Goal: Task Accomplishment & Management: Manage account settings

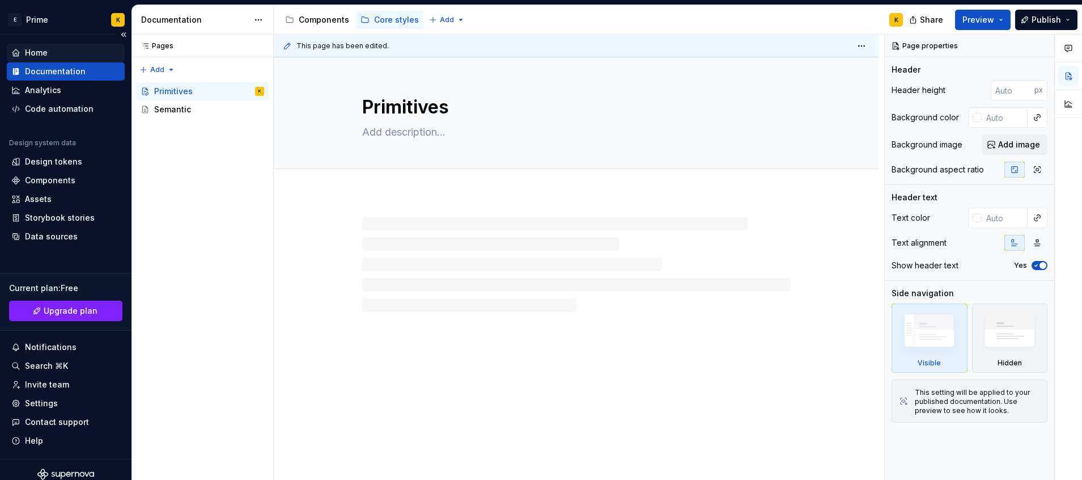
type textarea "*"
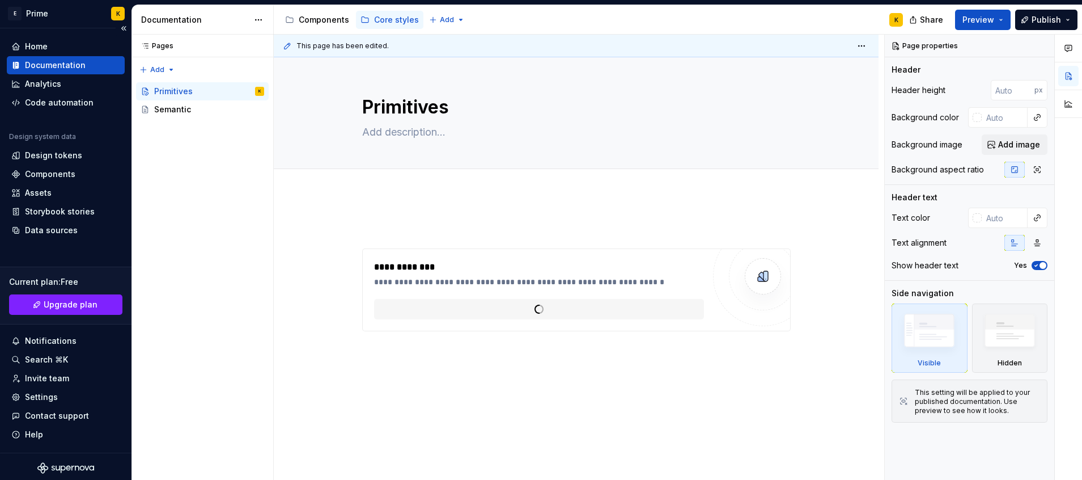
scroll to position [7, 0]
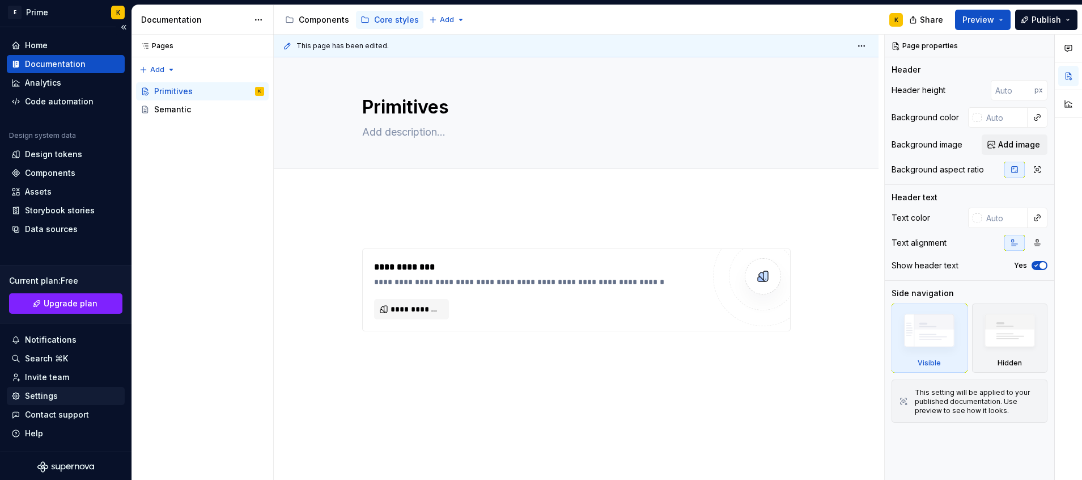
click at [56, 393] on div "Settings" at bounding box center [41, 395] width 33 height 11
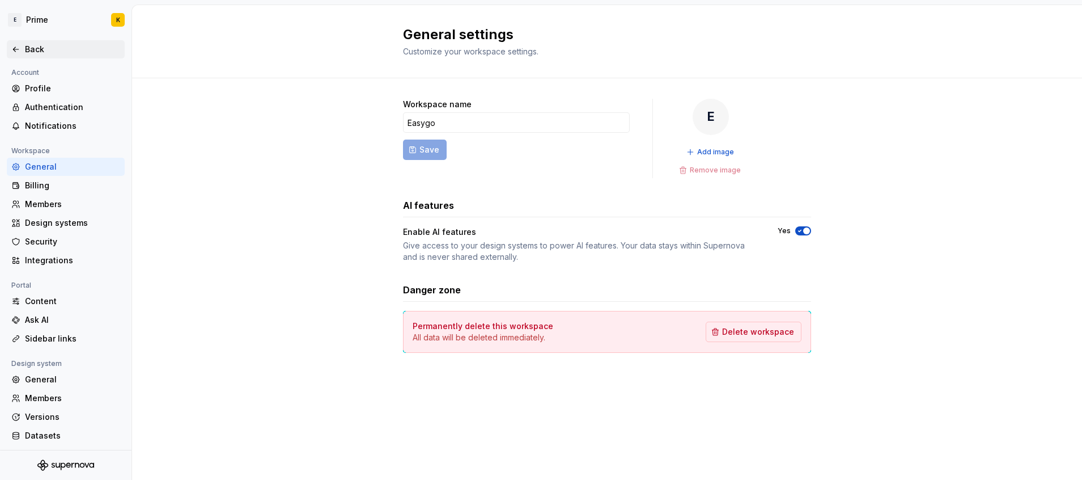
click at [12, 56] on div "Back" at bounding box center [66, 49] width 118 height 18
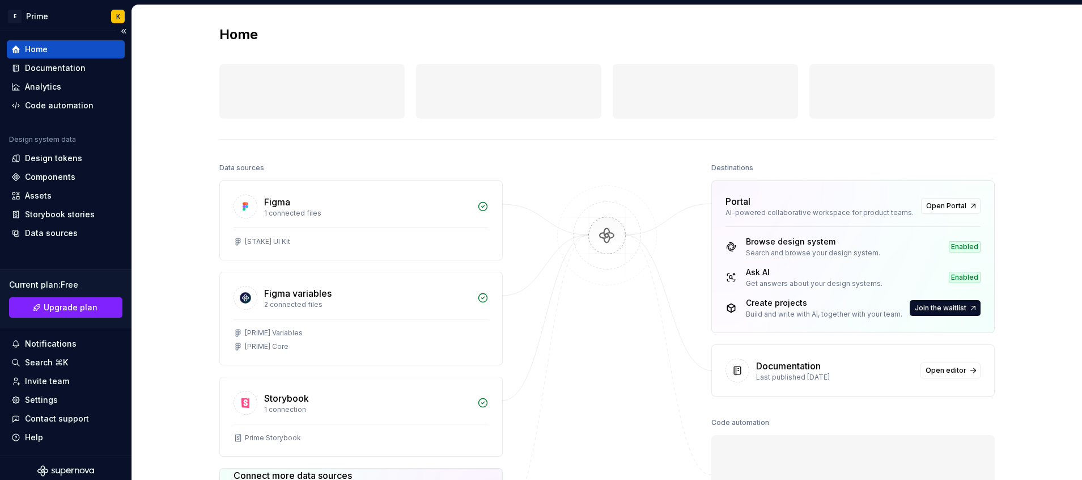
scroll to position [9, 0]
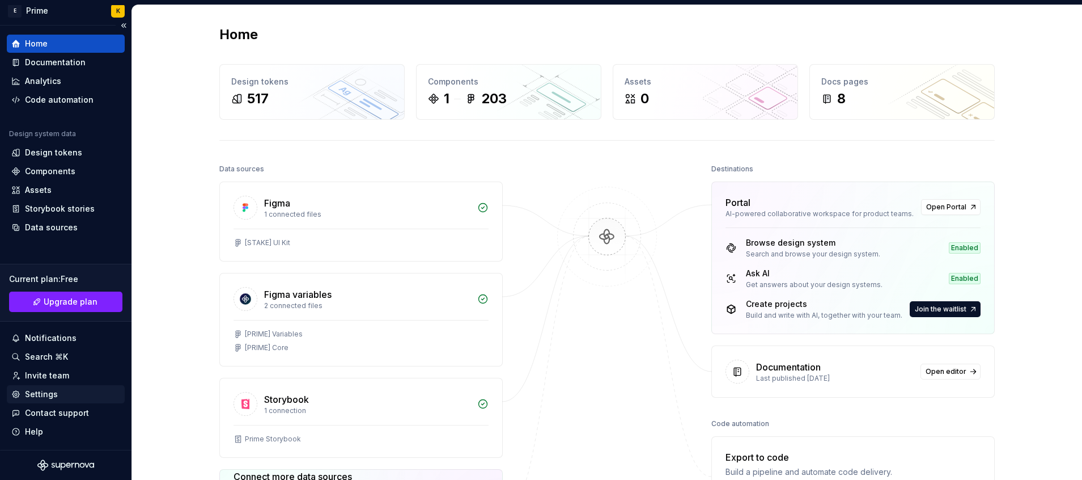
click at [20, 390] on icon at bounding box center [15, 393] width 9 height 9
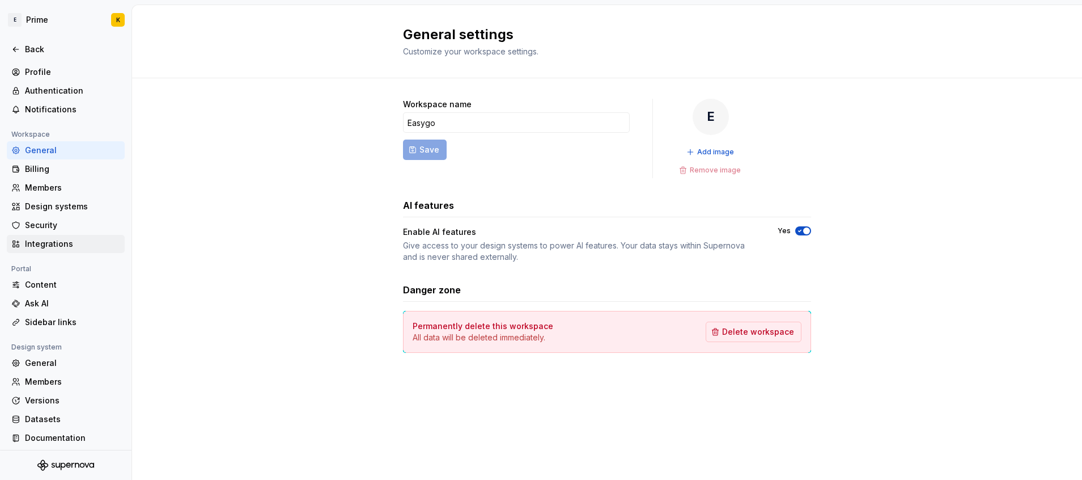
scroll to position [18, 0]
click at [54, 151] on div "General" at bounding box center [72, 148] width 95 height 11
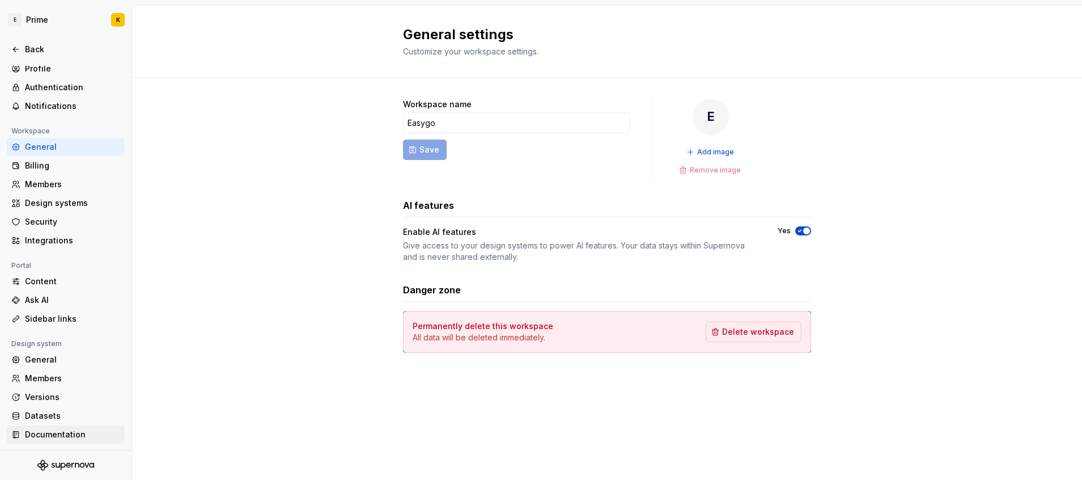
click at [45, 426] on div "Documentation" at bounding box center [66, 434] width 118 height 18
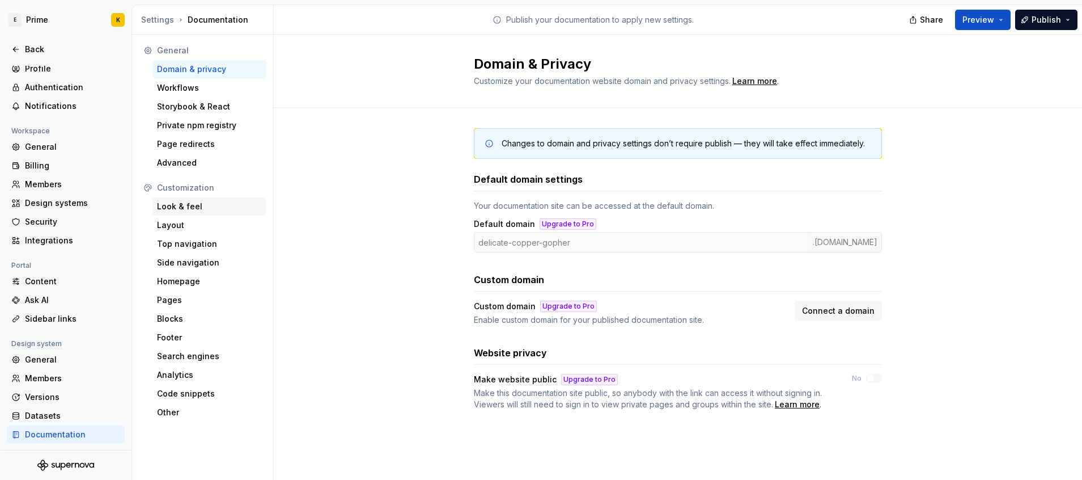
click at [193, 204] on div "Look & feel" at bounding box center [209, 206] width 105 height 11
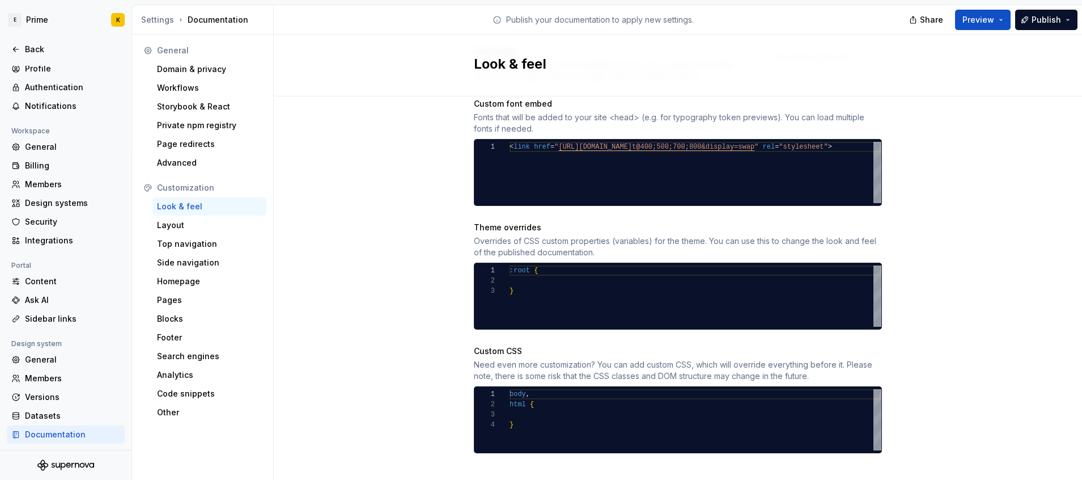
scroll to position [220, 0]
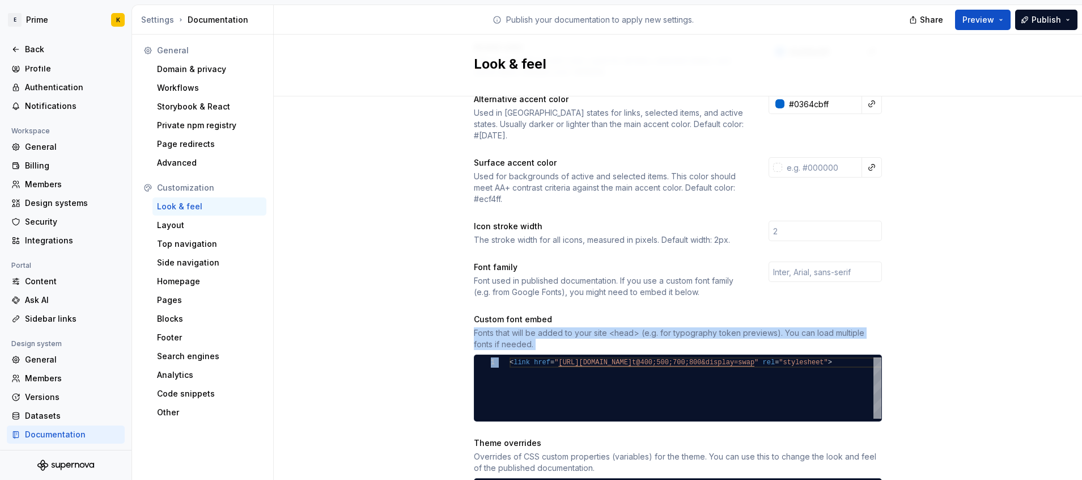
drag, startPoint x: 447, startPoint y: 324, endPoint x: 991, endPoint y: 347, distance: 544.0
click at [994, 346] on div "Site logo A company logo that will be displayed on all pages on your documentat…" at bounding box center [678, 293] width 808 height 835
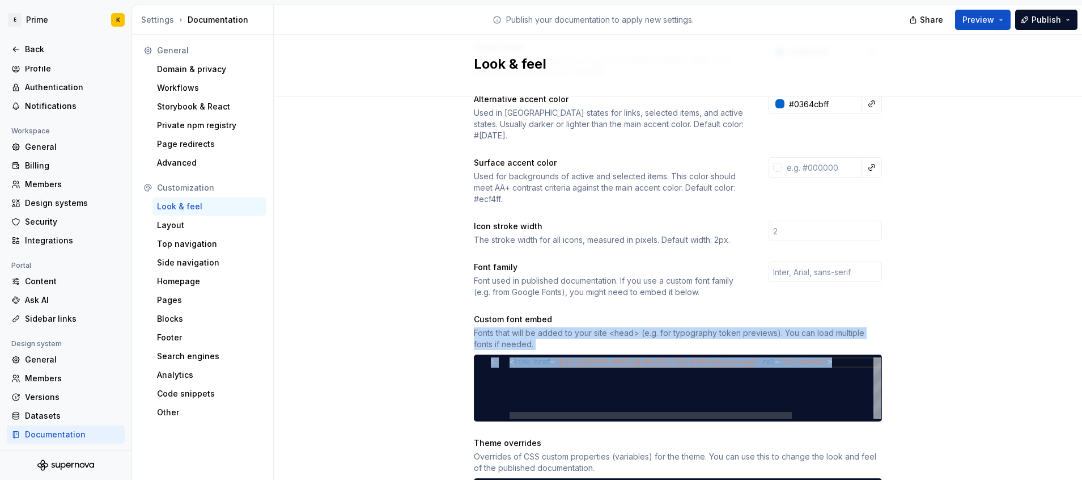
type textarea "**********"
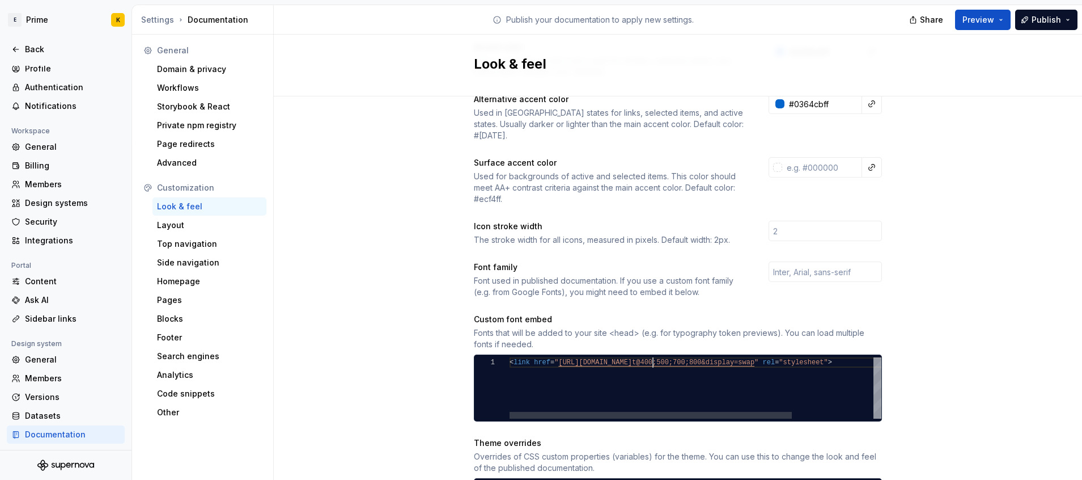
click at [647, 357] on div "< link href = " https://fonts.googleapis.com/css2?family=Inter:wgh t@400;500;70…" at bounding box center [749, 387] width 478 height 61
click at [630, 375] on div "< link href = " https://fonts.googleapis.com/css2?family=Inter:wgh t@400;500;70…" at bounding box center [749, 387] width 478 height 61
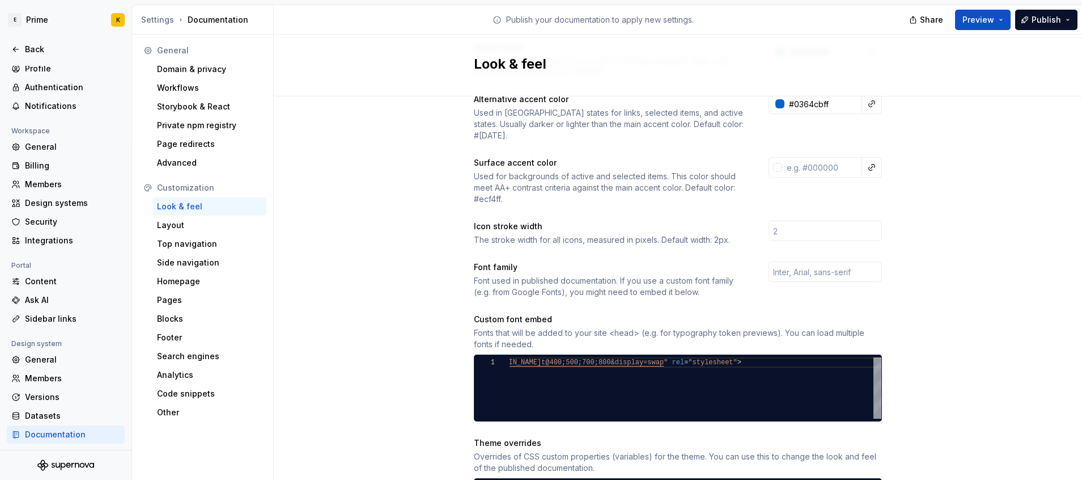
click at [989, 80] on div "Look & feel" at bounding box center [678, 66] width 808 height 62
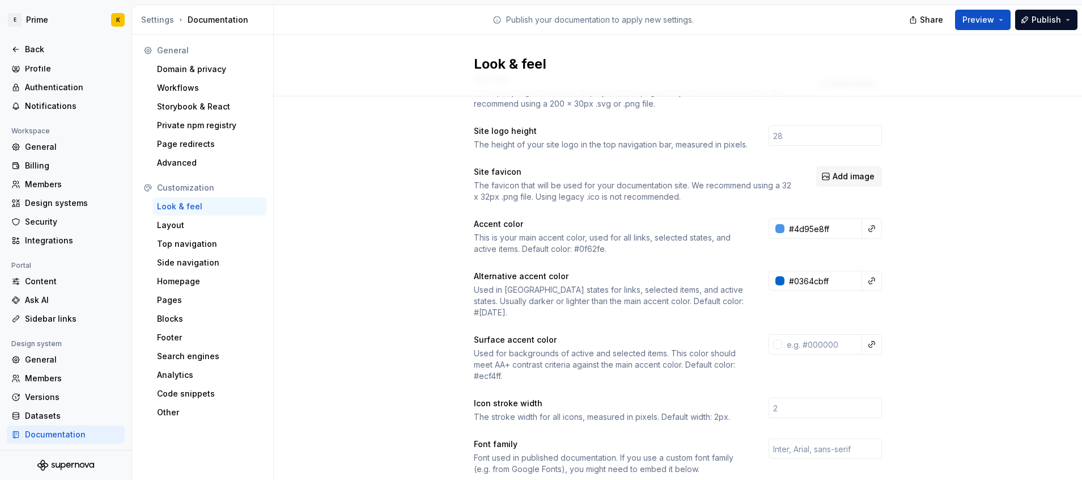
scroll to position [0, 0]
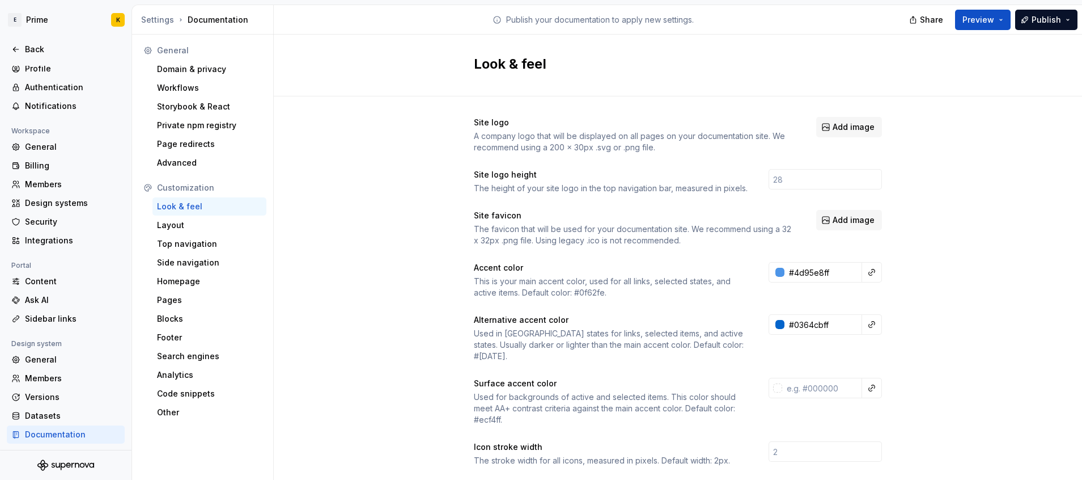
click at [224, 207] on div "Look & feel" at bounding box center [209, 206] width 105 height 11
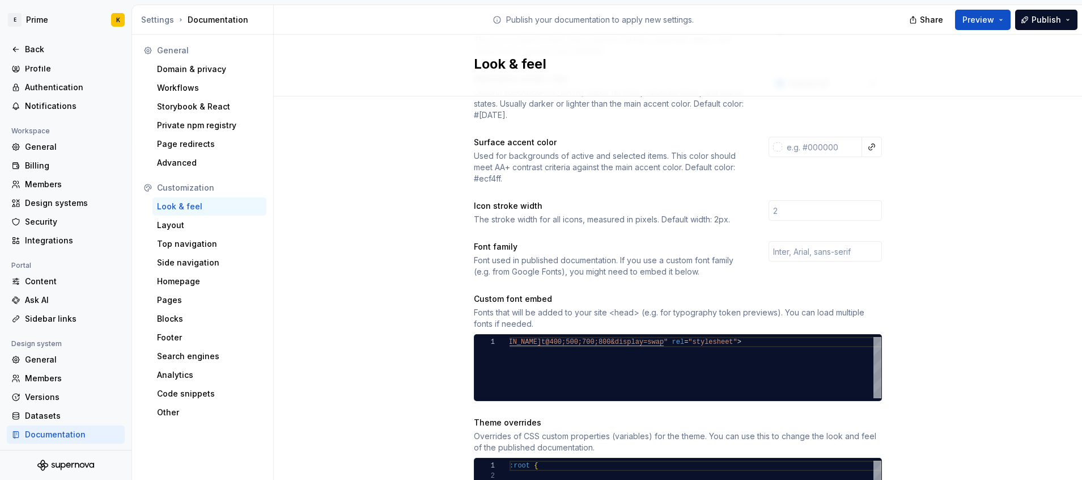
scroll to position [436, 0]
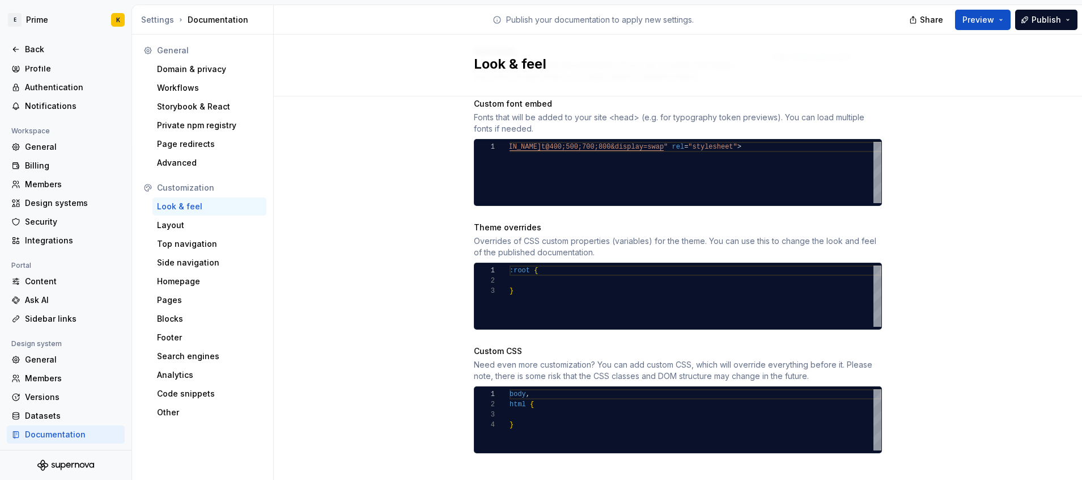
drag, startPoint x: 1051, startPoint y: 154, endPoint x: 1072, endPoint y: 171, distance: 27.4
click at [1072, 171] on div "Site logo A company logo that will be displayed on all pages on your documentat…" at bounding box center [678, 77] width 808 height 835
drag, startPoint x: 706, startPoint y: 210, endPoint x: 715, endPoint y: 228, distance: 20.8
click at [714, 228] on div "Site logo A company logo that will be displayed on all pages on your documentat…" at bounding box center [678, 67] width 408 height 772
click at [716, 235] on div "Overrides of CSS custom properties (variables) for the theme. You can use this …" at bounding box center [678, 246] width 408 height 23
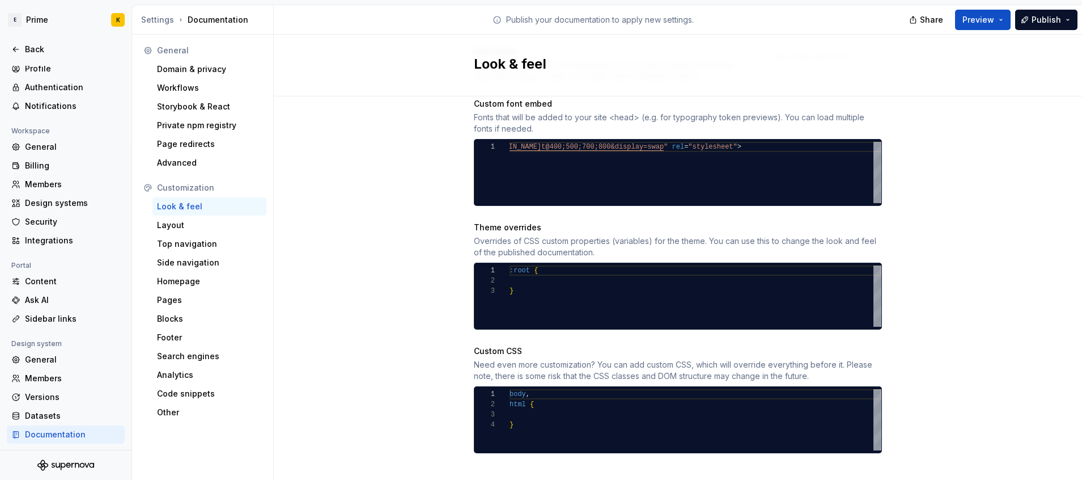
click at [481, 386] on div "1 2 3 4 body , html { }" at bounding box center [678, 419] width 408 height 67
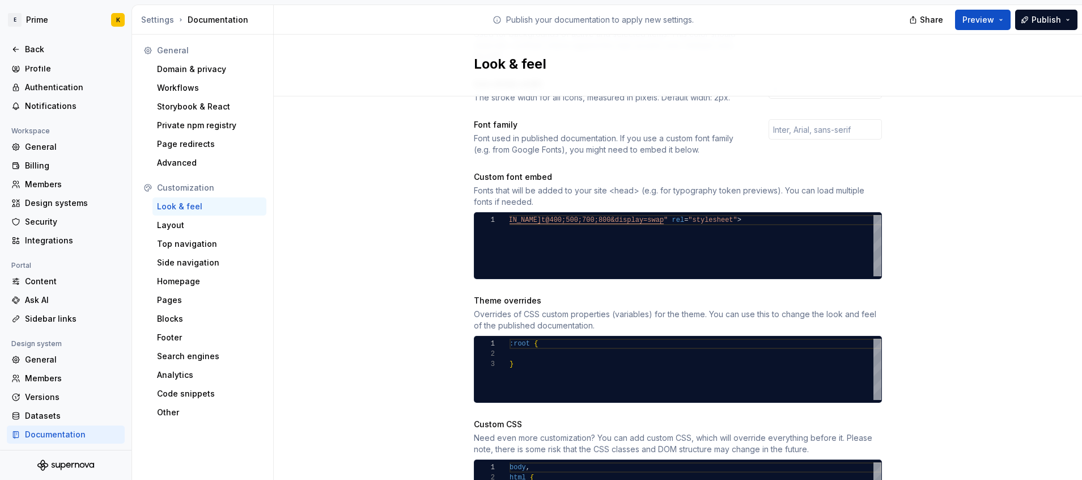
scroll to position [246, 0]
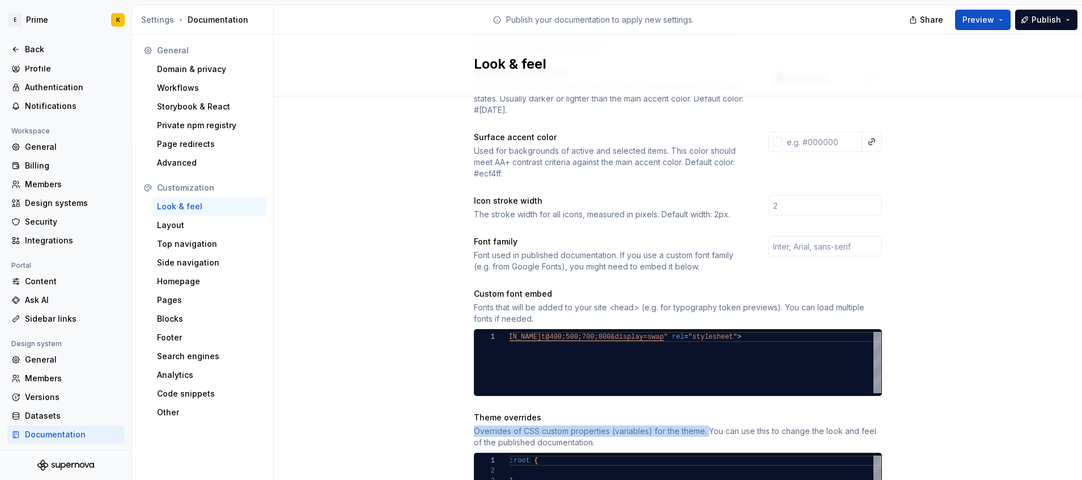
drag, startPoint x: 449, startPoint y: 419, endPoint x: 705, endPoint y: 425, distance: 255.7
click at [705, 425] on div "Site logo A company logo that will be displayed on all pages on your documentat…" at bounding box center [678, 267] width 808 height 835
copy div "Overrides of CSS custom properties (variables) for the theme."
